Goal: Find specific page/section: Find specific page/section

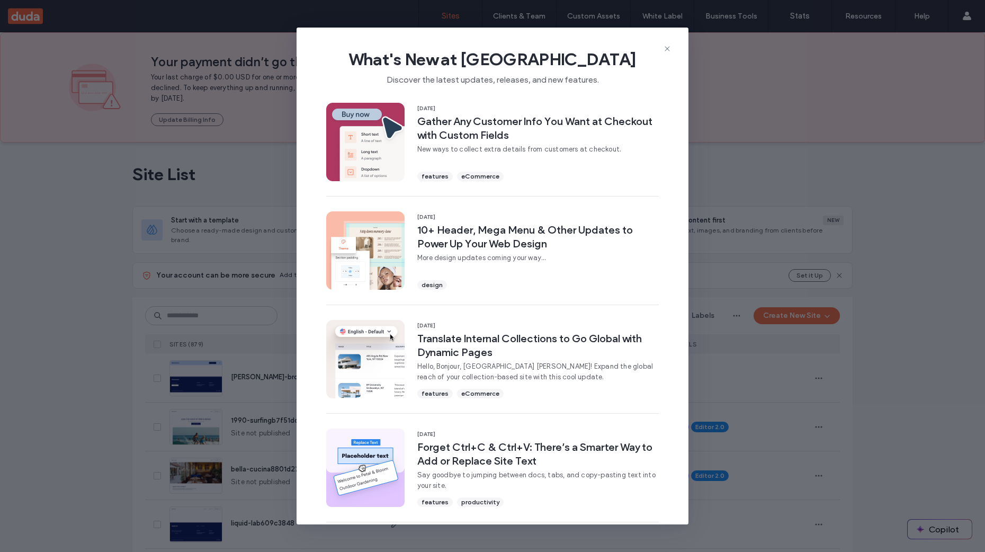
click at [667, 50] on icon at bounding box center [667, 48] width 8 height 8
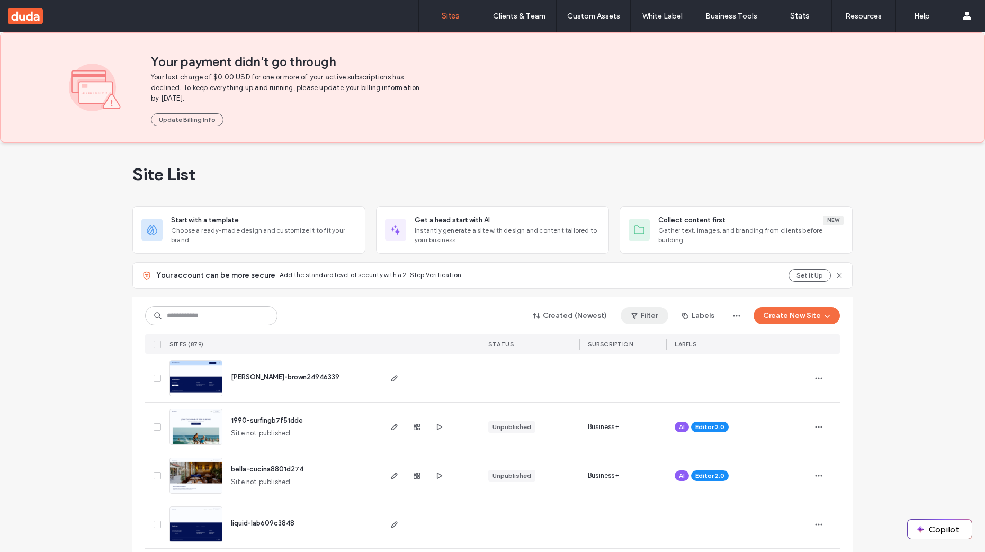
click at [644, 321] on button "Filter" at bounding box center [645, 315] width 48 height 17
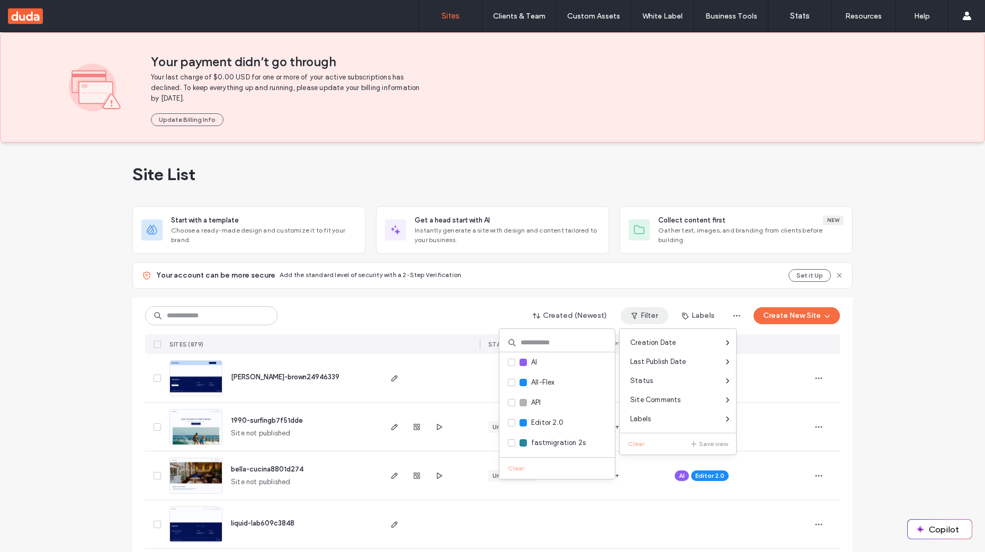
click at [583, 158] on div "Site List" at bounding box center [492, 174] width 720 height 64
click at [554, 418] on span "Editor 2.0" at bounding box center [547, 422] width 32 height 11
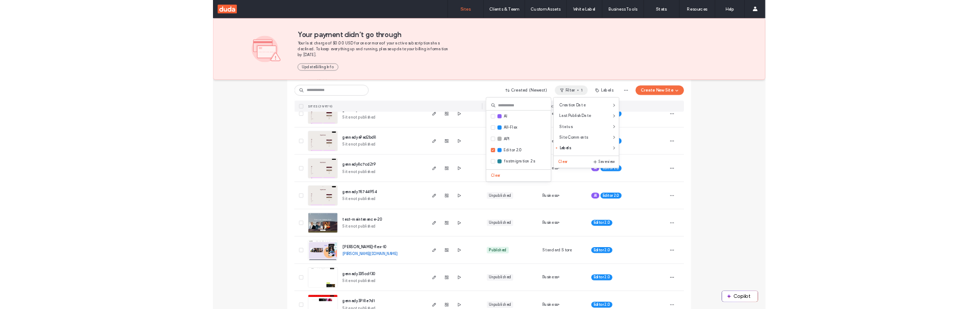
scroll to position [1682, 0]
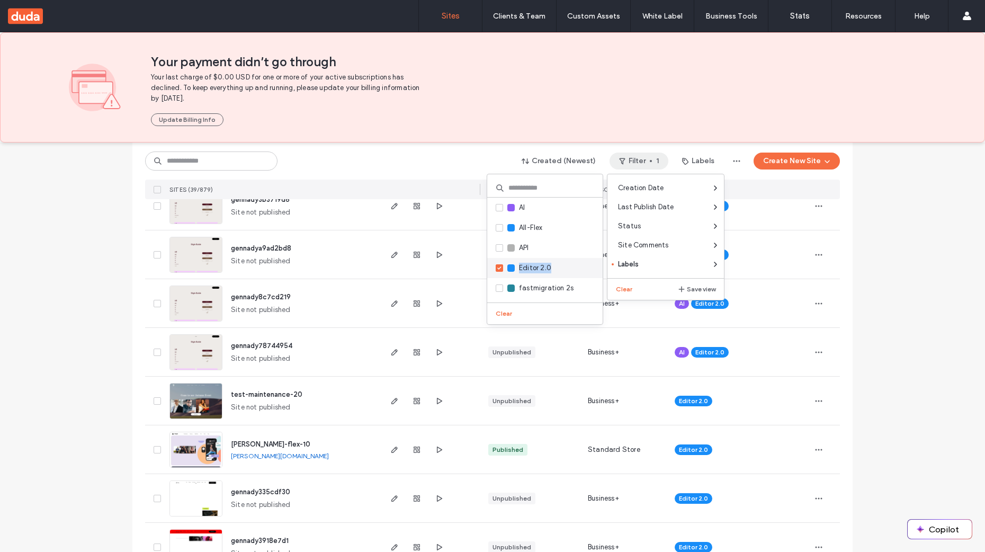
drag, startPoint x: 561, startPoint y: 266, endPoint x: 517, endPoint y: 269, distance: 44.6
click at [517, 269] on div "Editor 2.0" at bounding box center [544, 268] width 115 height 20
copy span "Editor 2.0"
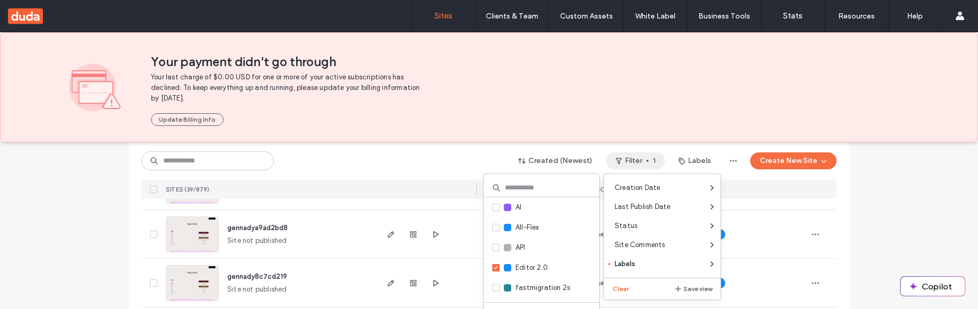
scroll to position [1722, 0]
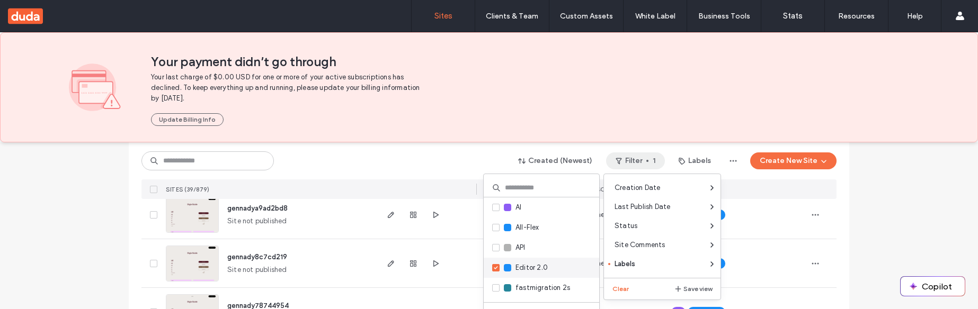
click at [495, 270] on span at bounding box center [495, 267] width 7 height 7
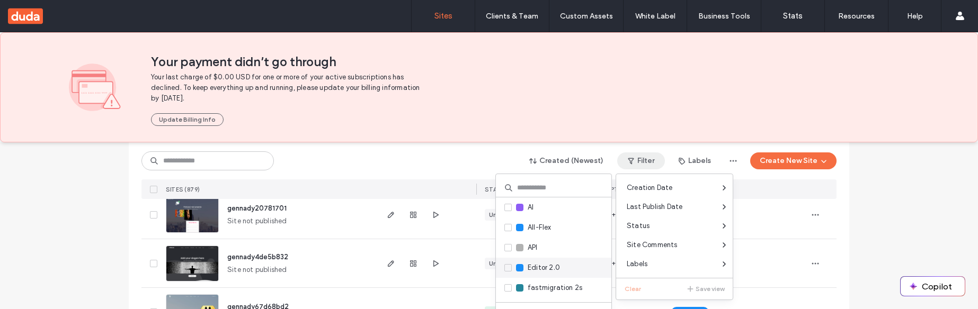
scroll to position [2209, 0]
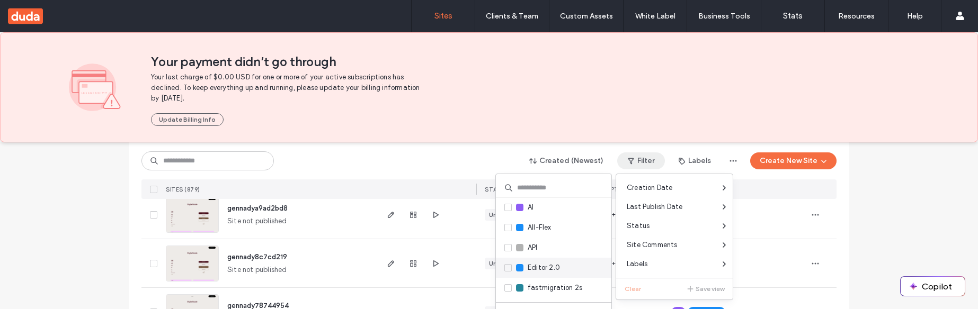
click at [495, 270] on div "Unpublished" at bounding box center [526, 263] width 100 height 48
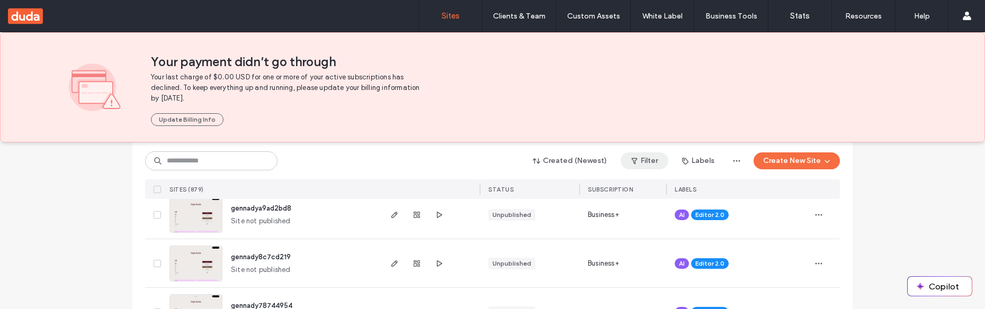
click at [645, 159] on button "Filter" at bounding box center [645, 161] width 48 height 17
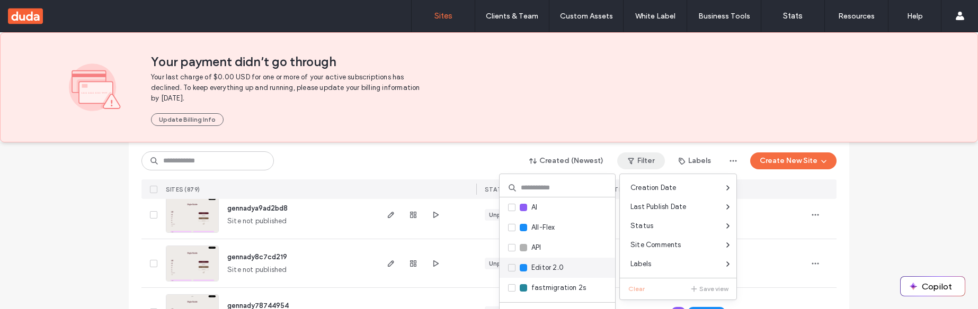
click at [538, 269] on span "Editor 2.0" at bounding box center [547, 268] width 32 height 11
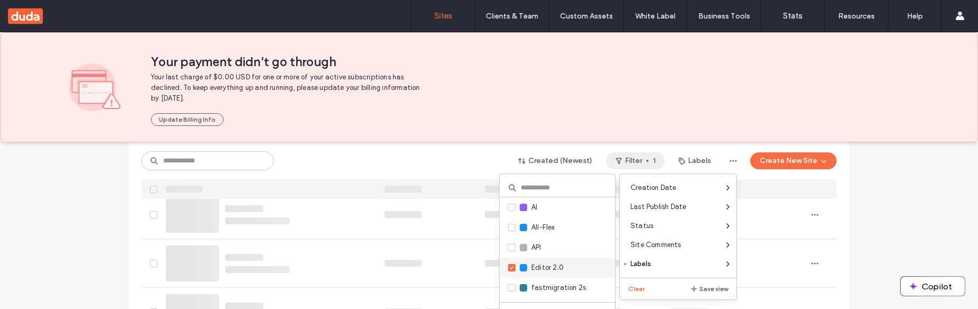
scroll to position [1722, 0]
